Goal: Check status

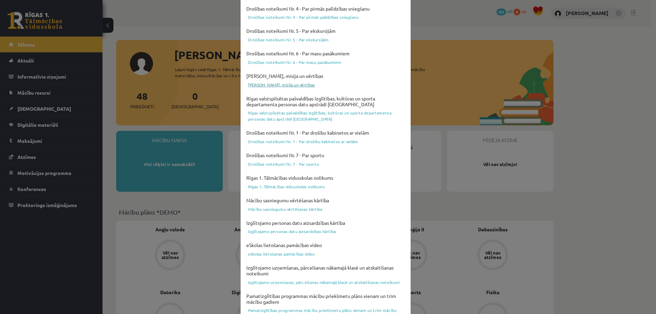
scroll to position [178, 0]
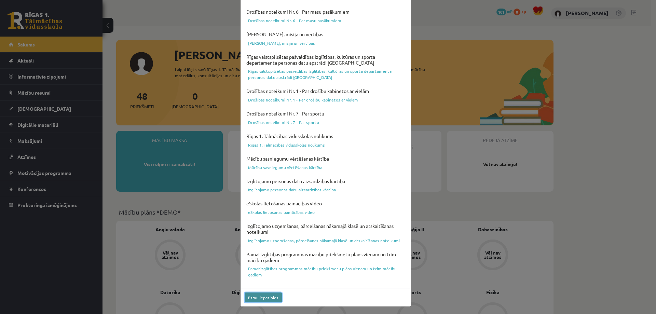
click at [260, 296] on button "Esmu iepazinies" at bounding box center [263, 297] width 37 height 10
click at [259, 298] on button "Esmu iepazinies" at bounding box center [263, 297] width 37 height 10
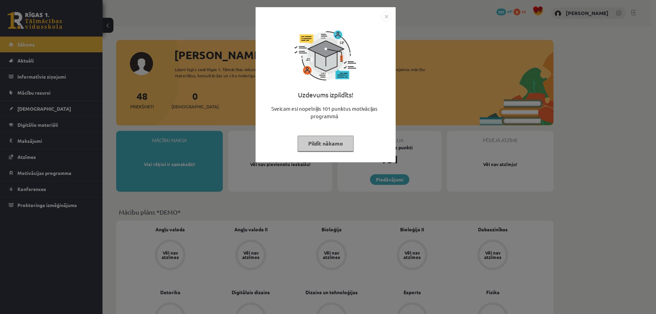
click at [386, 14] on img "Close" at bounding box center [386, 16] width 10 height 10
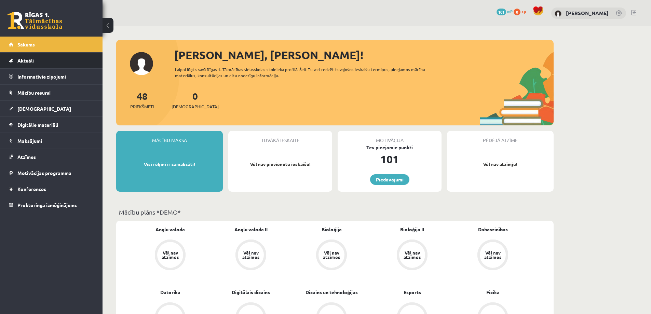
click at [57, 62] on link "Aktuāli" at bounding box center [51, 61] width 85 height 16
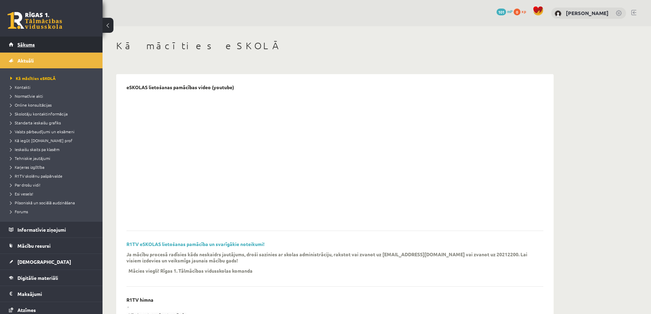
click at [67, 47] on link "Sākums" at bounding box center [51, 45] width 85 height 16
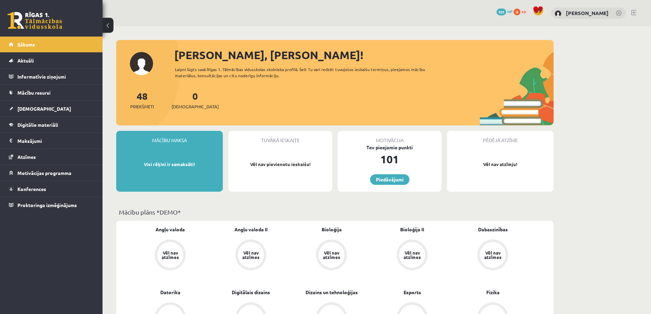
scroll to position [34, 0]
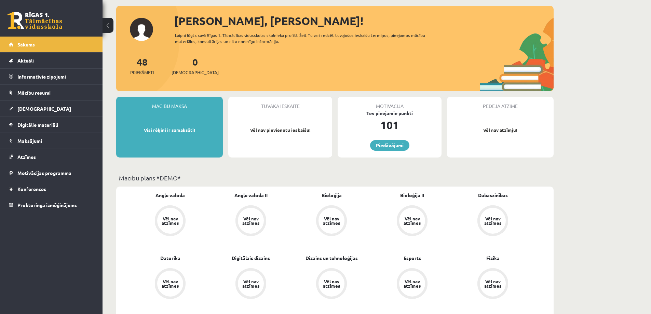
drag, startPoint x: 165, startPoint y: 140, endPoint x: 170, endPoint y: 137, distance: 6.2
click at [166, 140] on div "Mācību maksa Visi rēķini ir samaksāti!" at bounding box center [169, 127] width 107 height 61
click at [200, 137] on div "Mācību maksa Visi rēķini ir samaksāti!" at bounding box center [169, 127] width 107 height 61
click at [69, 144] on legend "Maksājumi 0" at bounding box center [55, 141] width 77 height 16
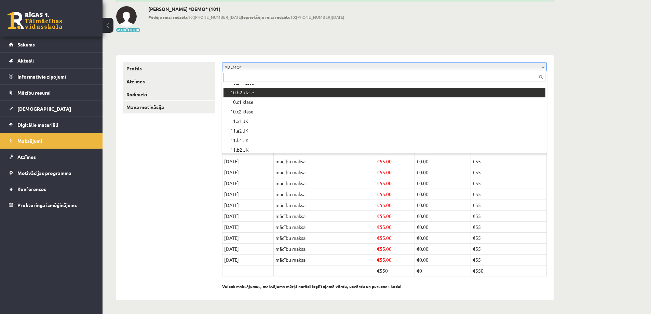
scroll to position [124, 0]
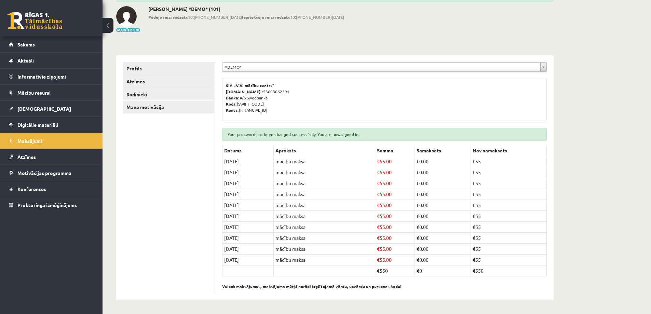
drag, startPoint x: 575, startPoint y: 156, endPoint x: 563, endPoint y: 171, distance: 19.2
click at [575, 157] on div "**********" at bounding box center [377, 144] width 548 height 339
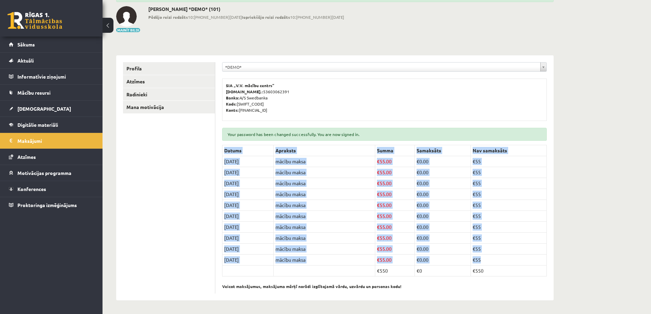
drag, startPoint x: 221, startPoint y: 159, endPoint x: 281, endPoint y: 266, distance: 122.7
click at [281, 266] on div "**********" at bounding box center [384, 177] width 338 height 245
click at [317, 275] on td at bounding box center [324, 270] width 101 height 11
